Goal: Information Seeking & Learning: Check status

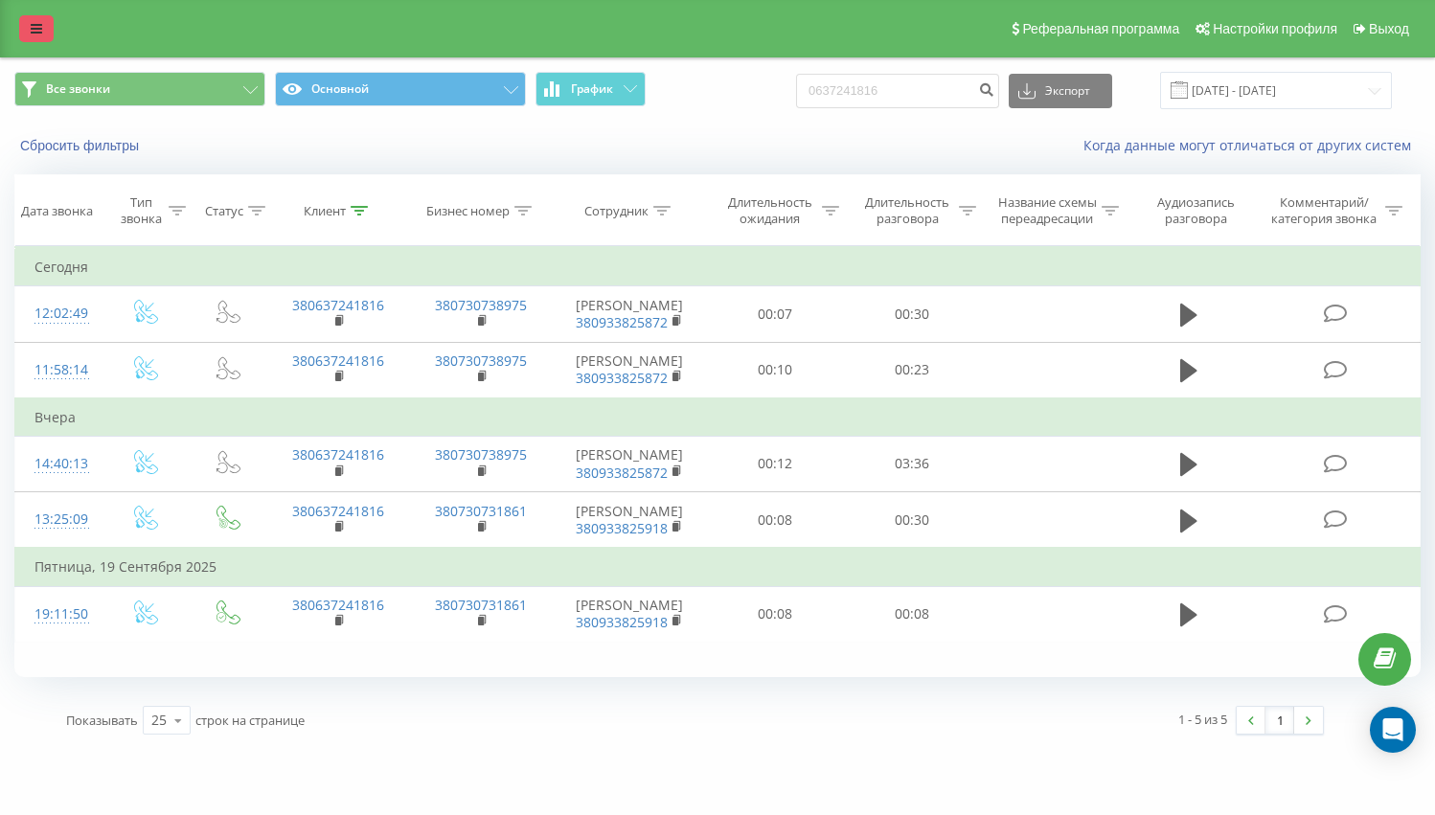
click at [33, 25] on icon at bounding box center [36, 28] width 11 height 13
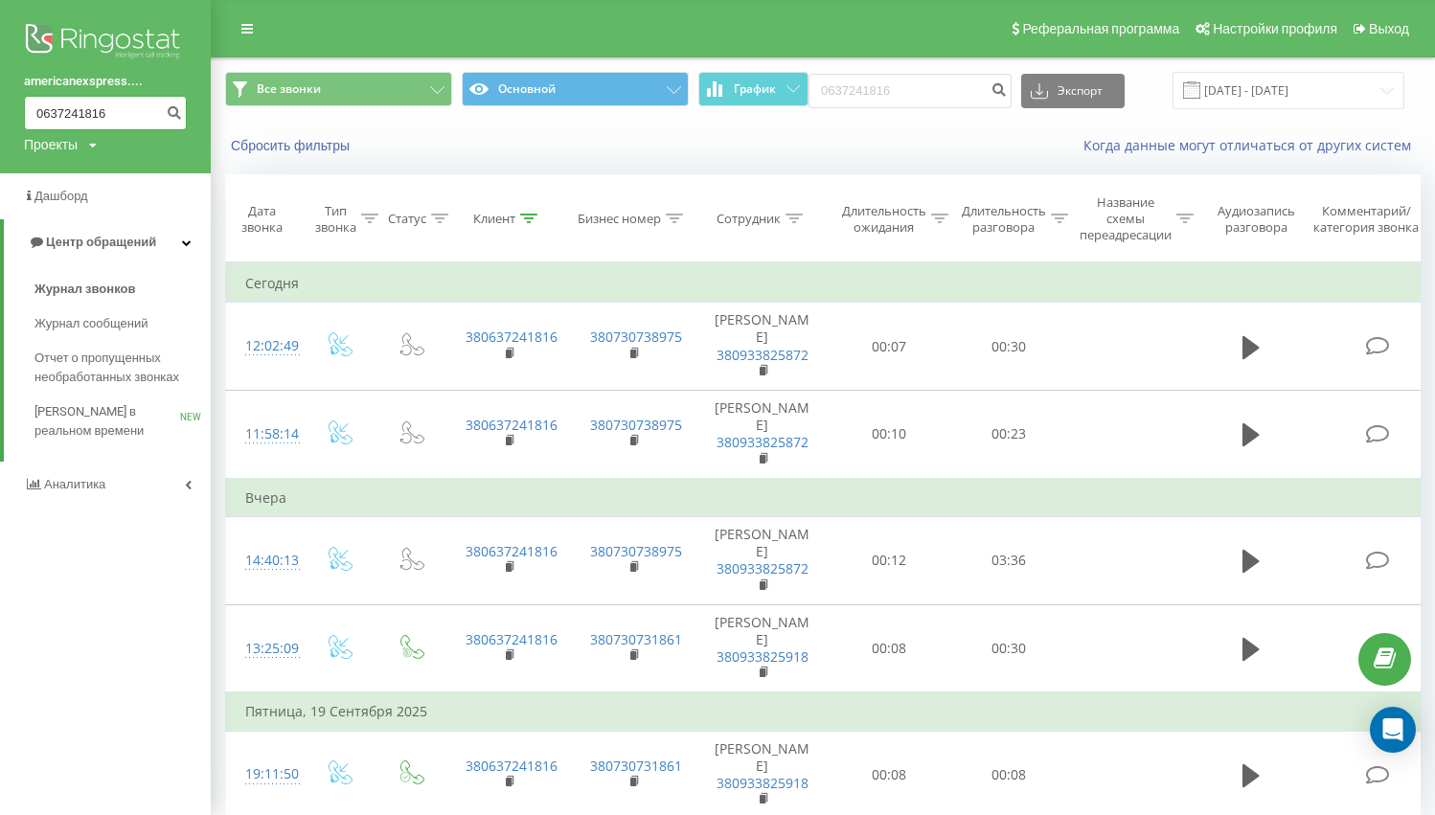
drag, startPoint x: 120, startPoint y: 110, endPoint x: 14, endPoint y: 101, distance: 105.8
click at [0, 94] on div "americanexspress.... 0637241816 Проекты americanexspress.com.ua" at bounding box center [105, 86] width 211 height 173
paste input "967895570"
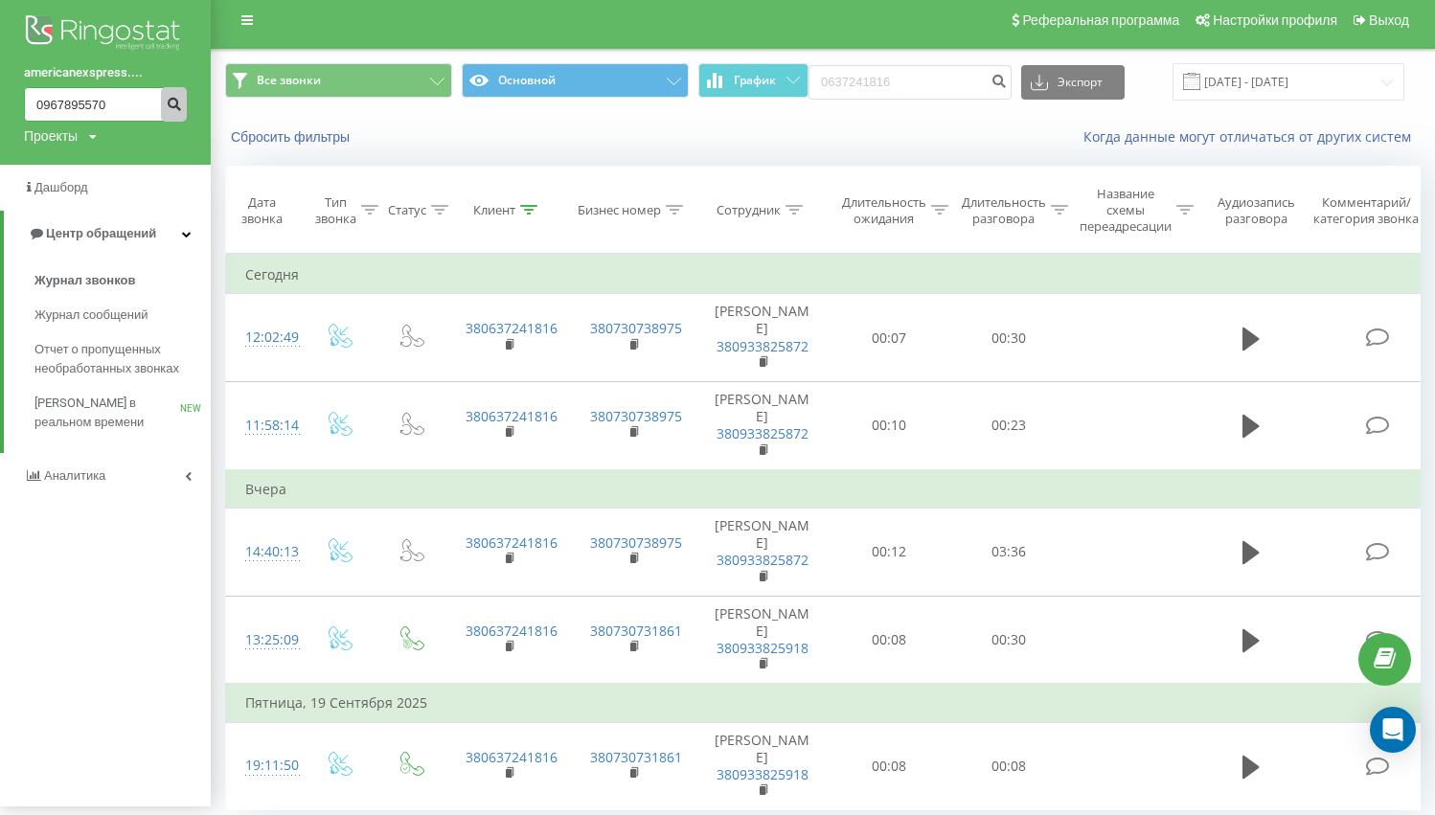
type input "0967895570"
click at [180, 104] on icon "submit" at bounding box center [174, 101] width 16 height 11
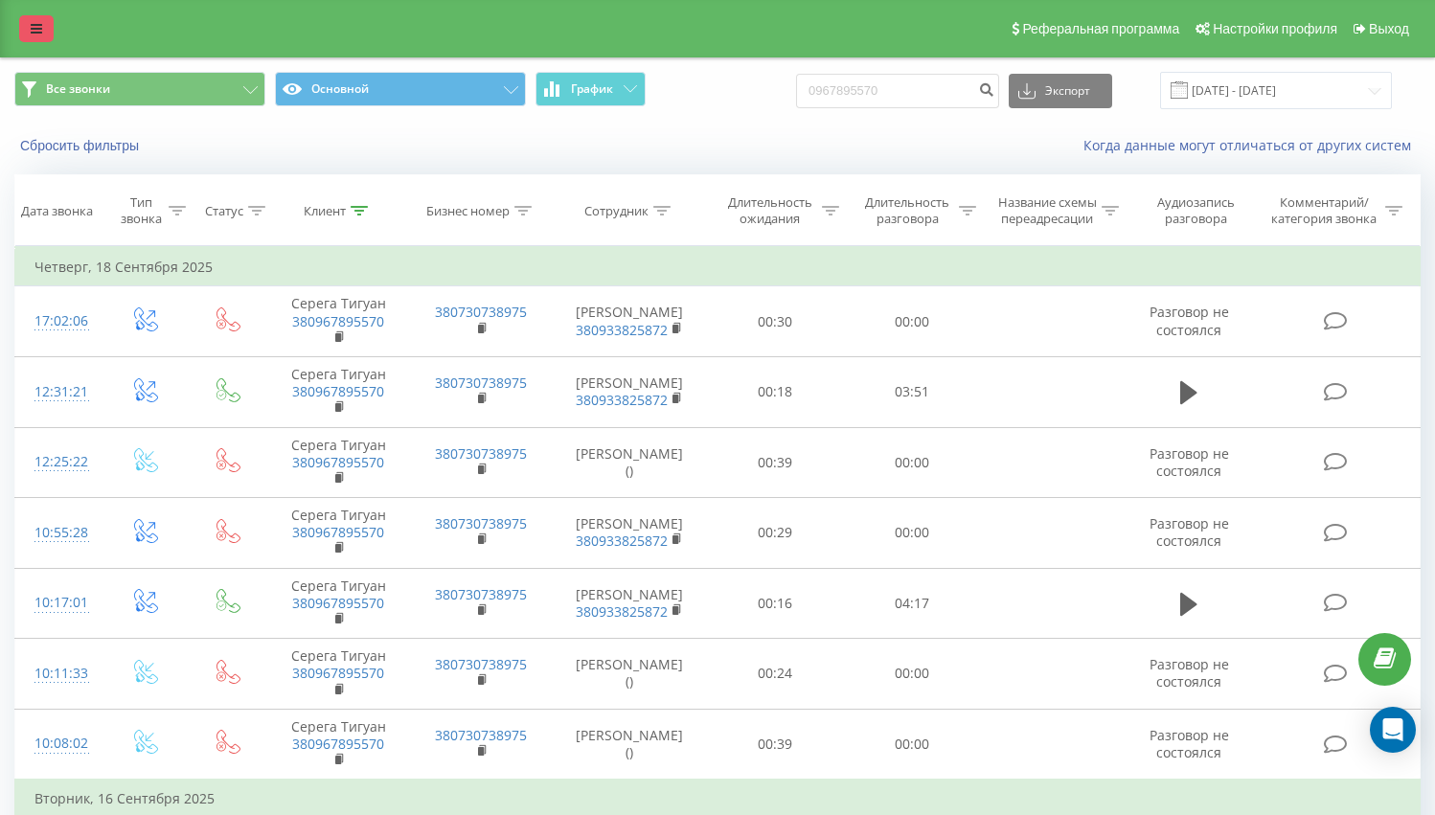
click at [34, 31] on icon at bounding box center [36, 28] width 11 height 13
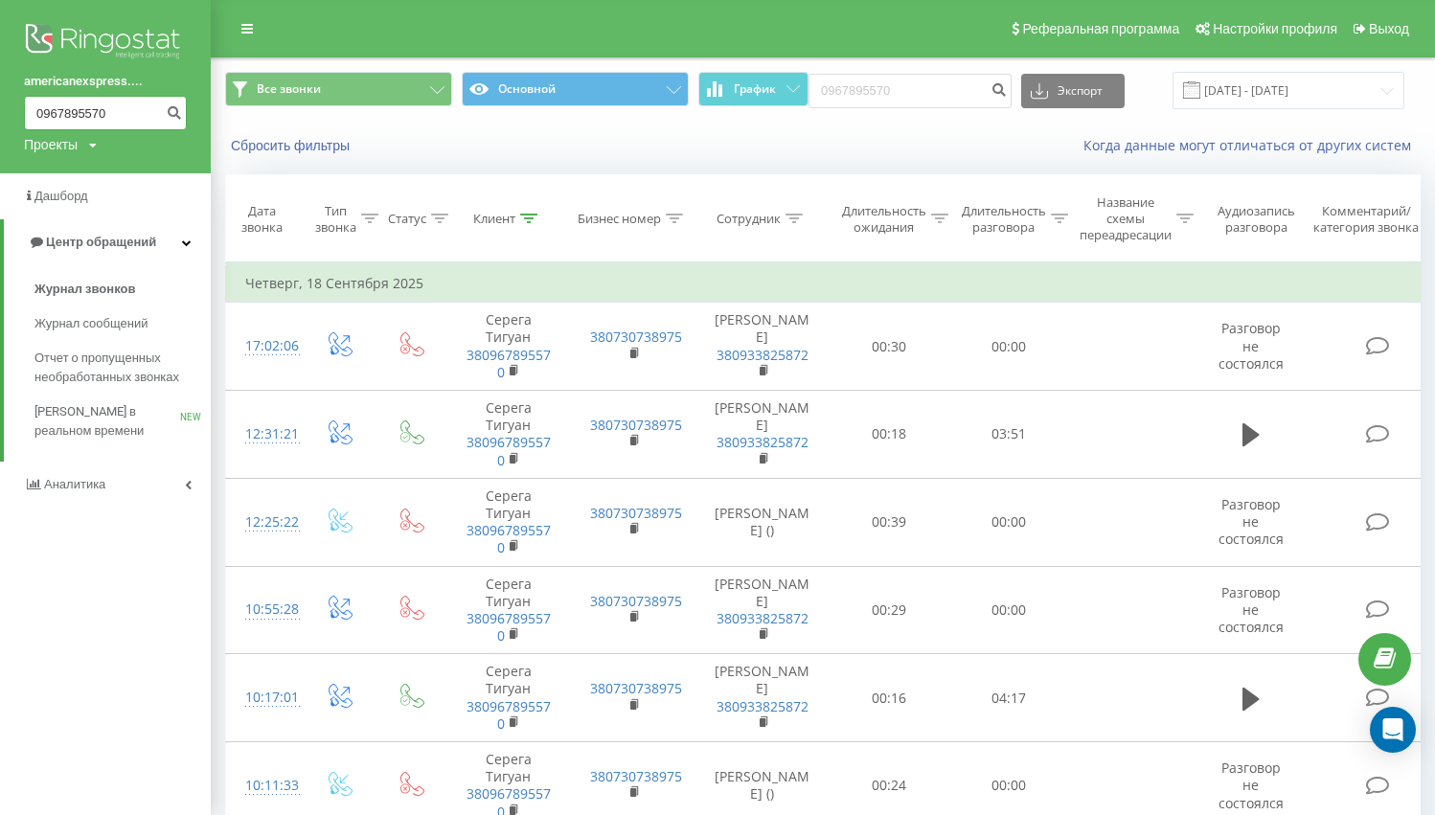
drag, startPoint x: 55, startPoint y: 109, endPoint x: 0, endPoint y: 106, distance: 54.7
click at [0, 106] on div "americanexspress.... 0967895570 Проекты americanexspress.com.ua" at bounding box center [105, 86] width 211 height 173
paste input "+380662570356"
drag, startPoint x: 60, startPoint y: 114, endPoint x: 188, endPoint y: 123, distance: 127.7
click at [60, 114] on input "+380662570356" at bounding box center [105, 113] width 163 height 34
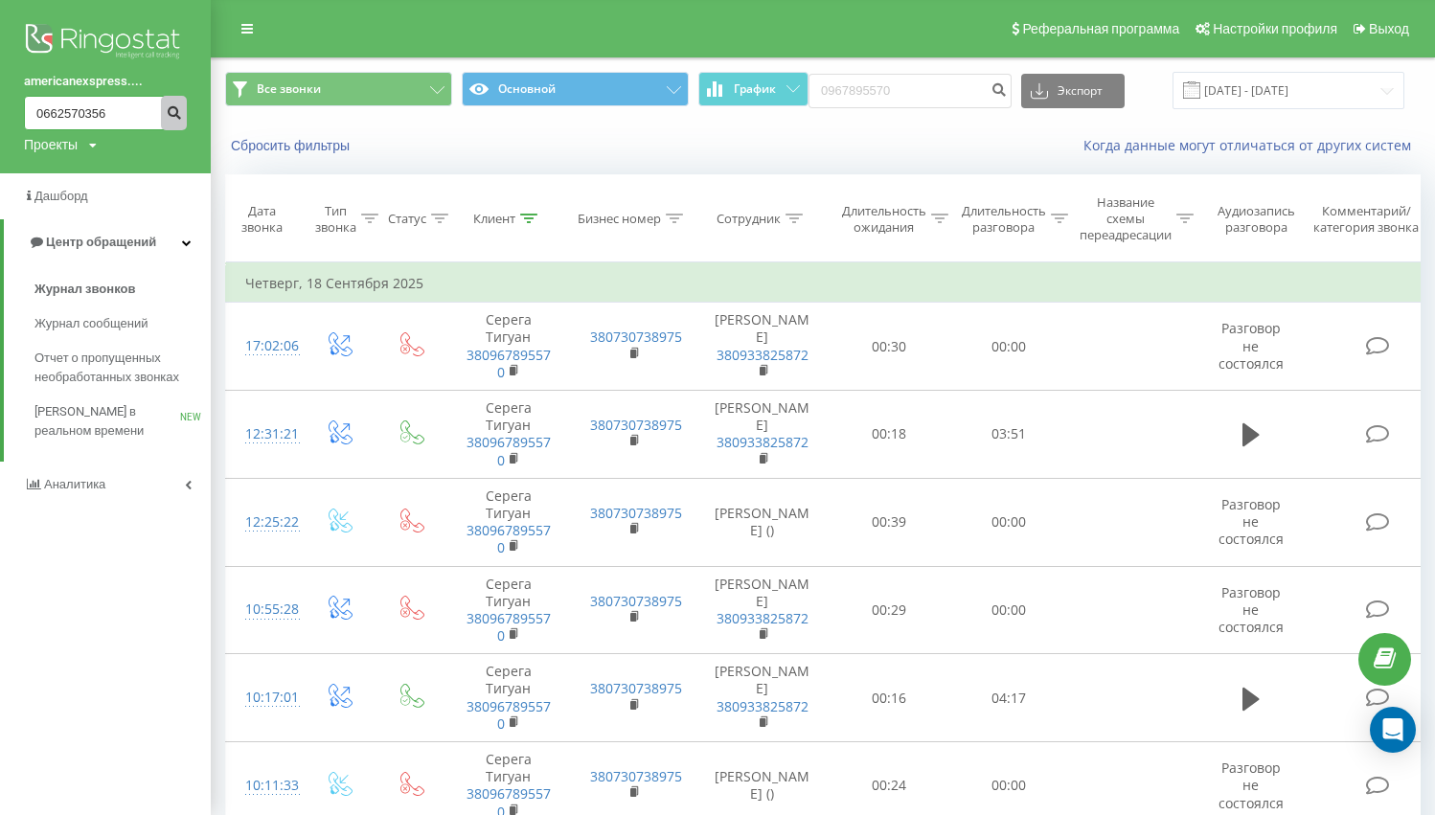
type input "0662570356"
click at [172, 98] on button "submit" at bounding box center [174, 113] width 26 height 34
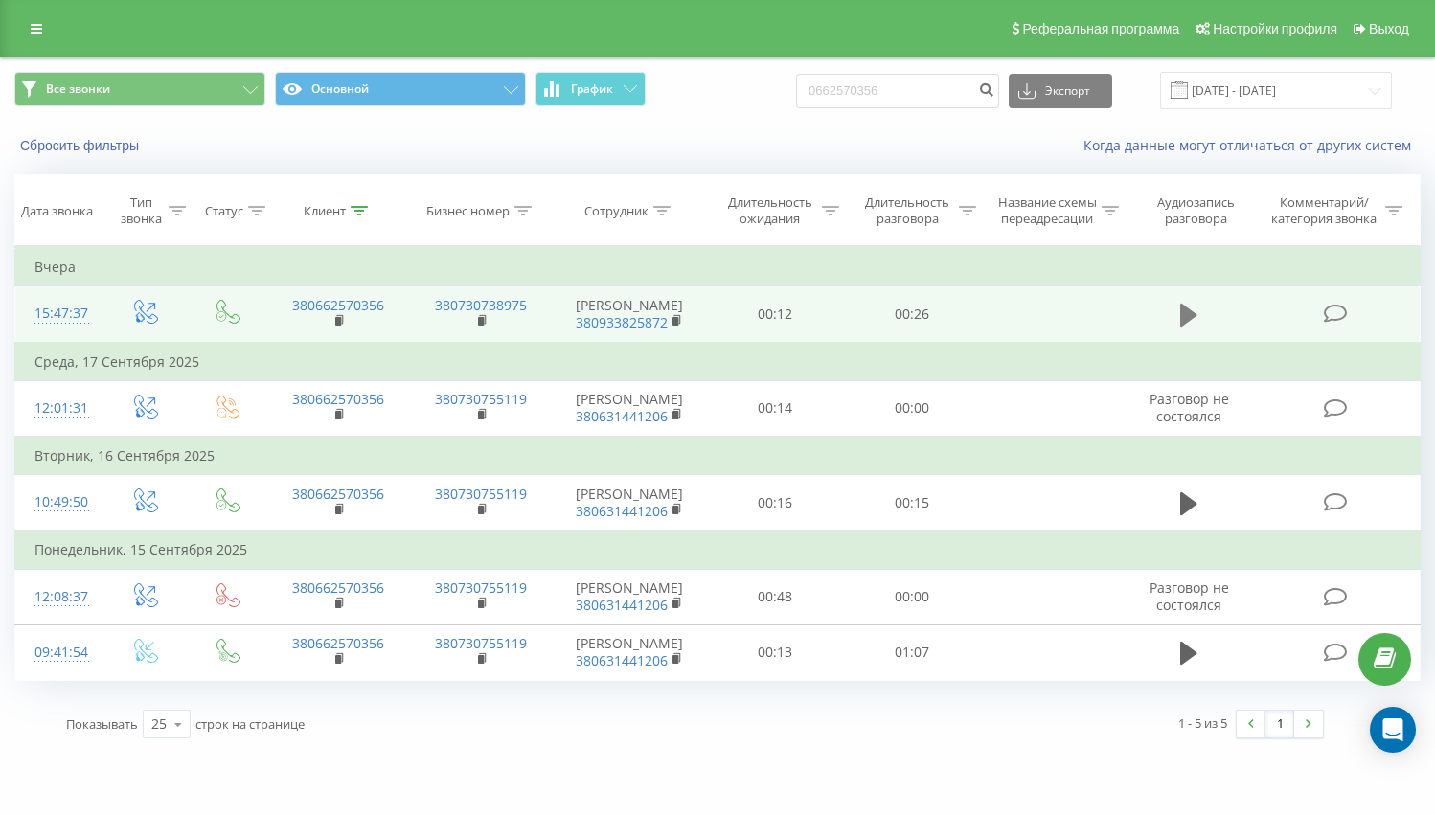
click at [1193, 329] on icon at bounding box center [1188, 315] width 17 height 27
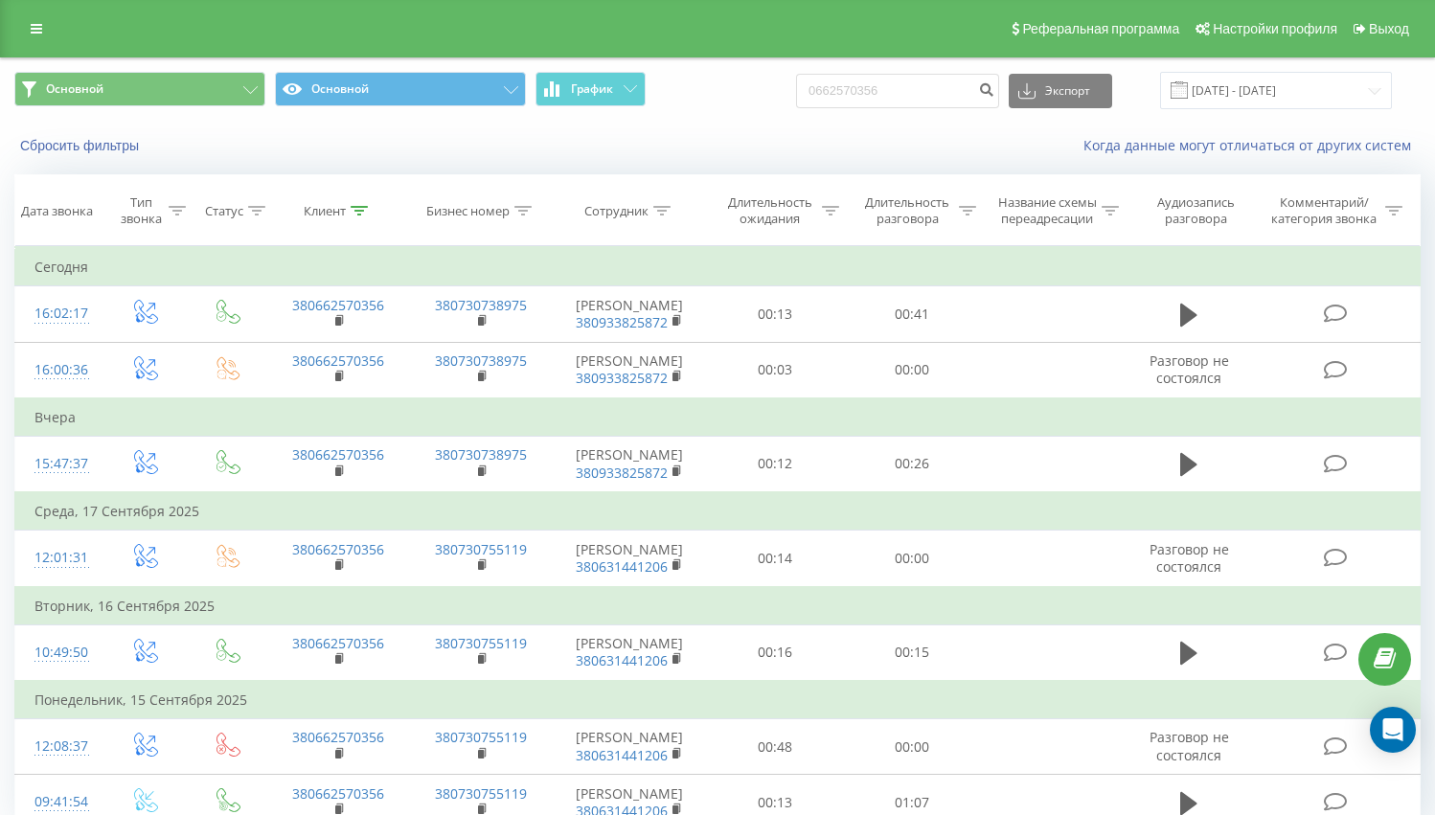
drag, startPoint x: 35, startPoint y: 34, endPoint x: 39, endPoint y: 60, distance: 27.1
click at [35, 34] on icon at bounding box center [36, 28] width 11 height 13
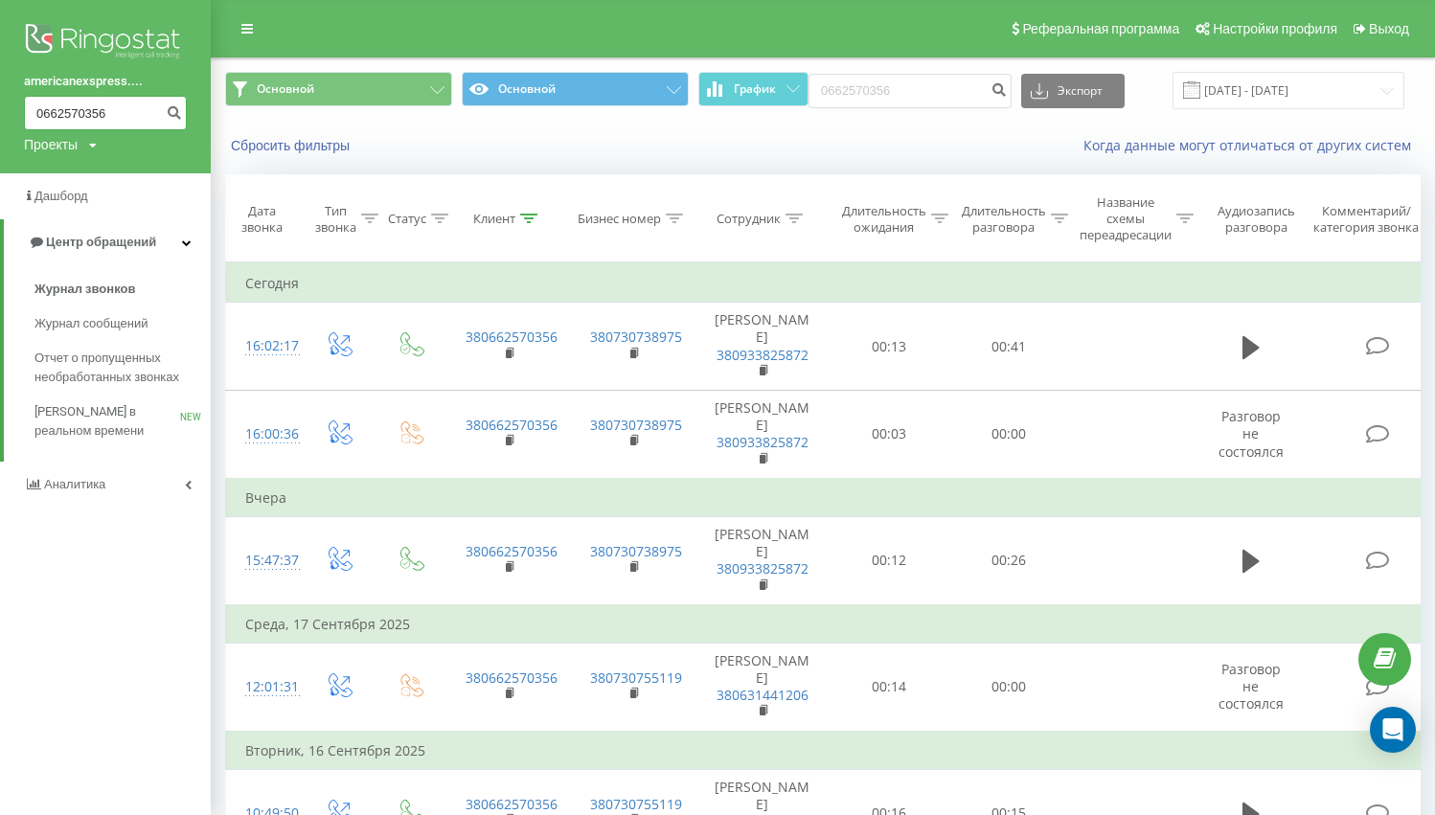
drag, startPoint x: 123, startPoint y: 119, endPoint x: 1, endPoint y: 105, distance: 122.4
click at [0, 105] on div "americanexspress.... 0662570356 Проекты americanexspress.com.ua" at bounding box center [105, 86] width 211 height 173
paste input "967895570"
type input "0967895570"
click at [179, 115] on icon "submit" at bounding box center [174, 109] width 16 height 11
